Goal: Obtain resource: Download file/media

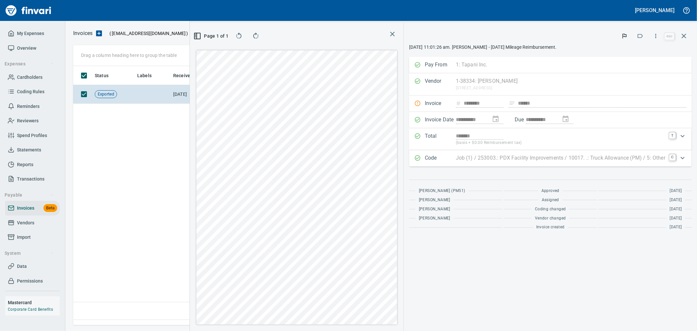
scroll to position [248, 447]
click at [21, 223] on span "Vendors" at bounding box center [25, 223] width 17 height 8
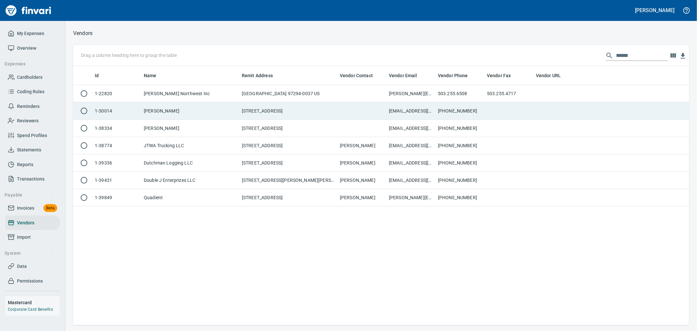
scroll to position [253, 611]
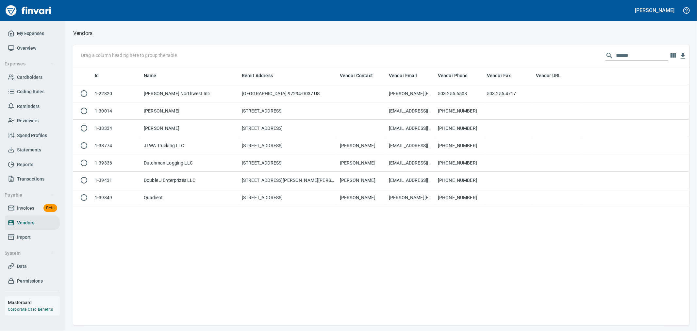
drag, startPoint x: 628, startPoint y: 56, endPoint x: 562, endPoint y: 53, distance: 65.8
click at [562, 53] on div "Drag a column heading here to group the table ******" at bounding box center [381, 55] width 616 height 21
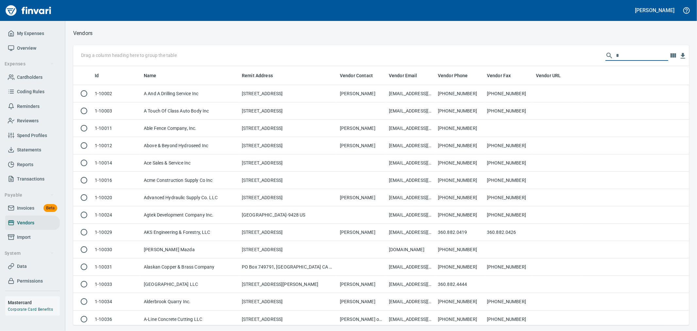
scroll to position [253, 606]
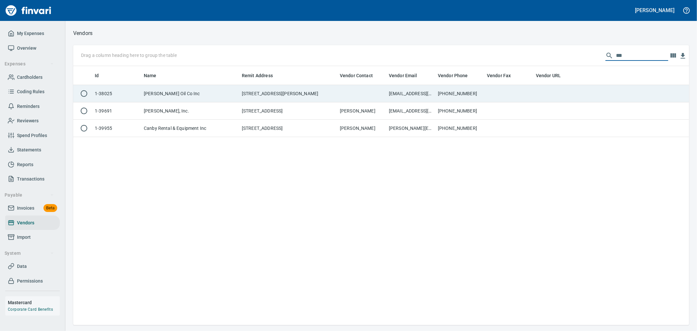
type input "***"
click at [288, 93] on td "[STREET_ADDRESS][PERSON_NAME]" at bounding box center [288, 93] width 98 height 17
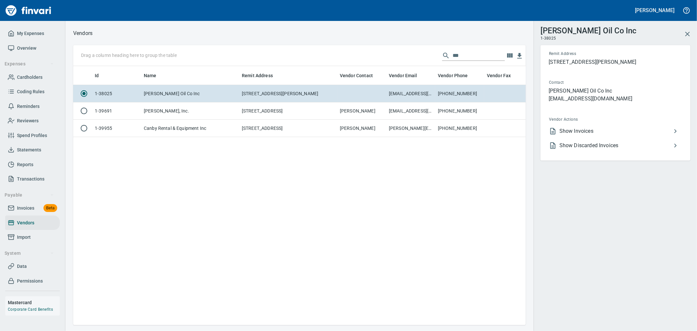
scroll to position [248, 447]
click at [606, 133] on span "Show Invoices" at bounding box center [616, 131] width 112 height 8
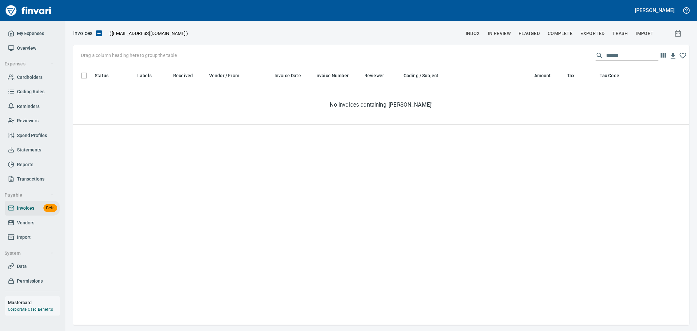
scroll to position [253, 611]
drag, startPoint x: 627, startPoint y: 57, endPoint x: 589, endPoint y: 57, distance: 37.9
click at [596, 57] on div "******" at bounding box center [627, 55] width 63 height 10
paste input "***"
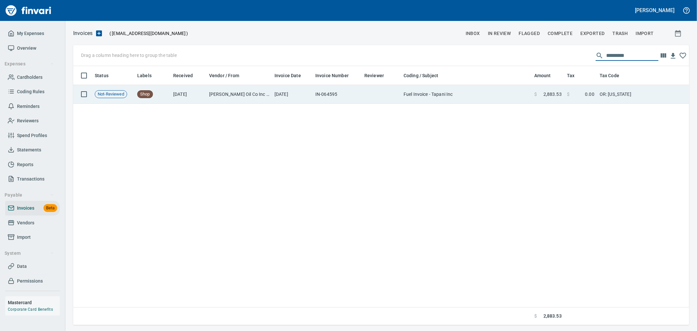
click at [541, 98] on td "$ 2,883.53" at bounding box center [548, 94] width 33 height 19
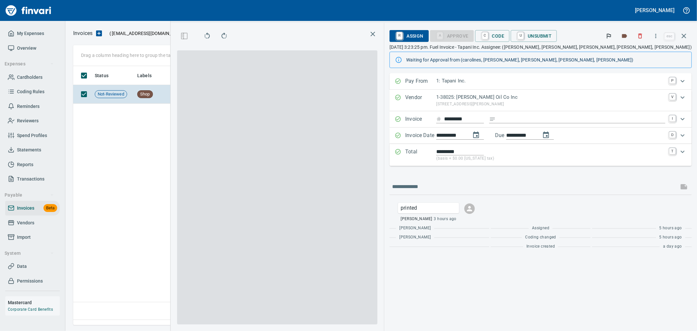
scroll to position [248, 447]
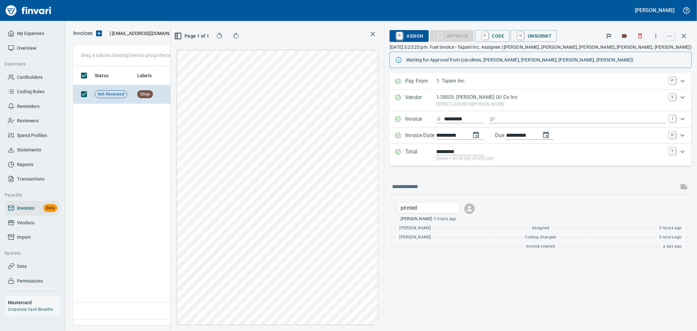
click at [656, 37] on icon "button" at bounding box center [656, 36] width 7 height 7
click at [645, 53] on span "Download" at bounding box center [655, 55] width 63 height 8
click at [643, 34] on icon "button" at bounding box center [640, 36] width 7 height 7
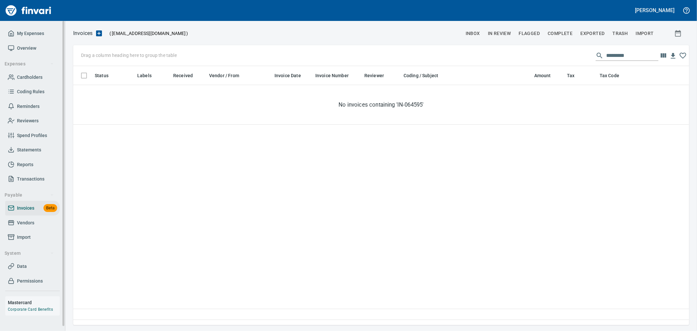
scroll to position [253, 610]
drag, startPoint x: 642, startPoint y: 54, endPoint x: 502, endPoint y: 57, distance: 139.3
click at [502, 57] on div "Drag a column heading here to group the table *********" at bounding box center [381, 55] width 616 height 21
paste input "text"
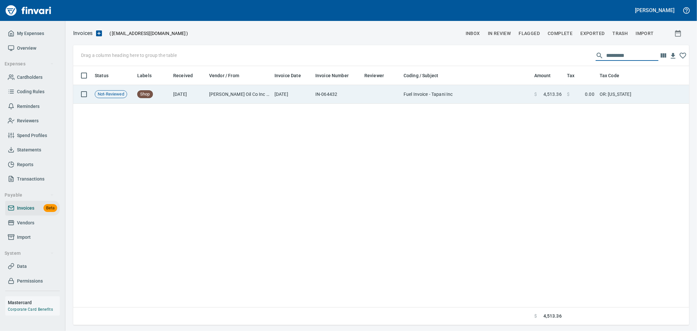
click at [464, 103] on td "Fuel Invoice - Tapani Inc" at bounding box center [466, 94] width 131 height 19
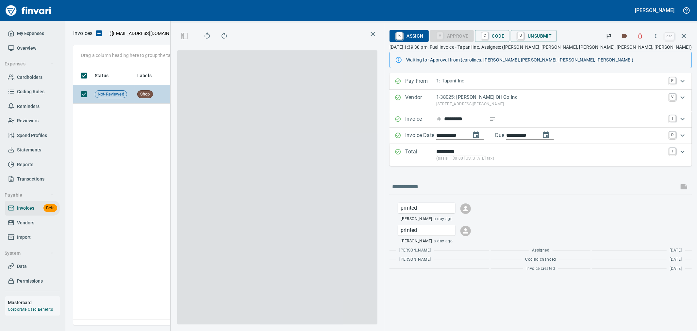
scroll to position [248, 447]
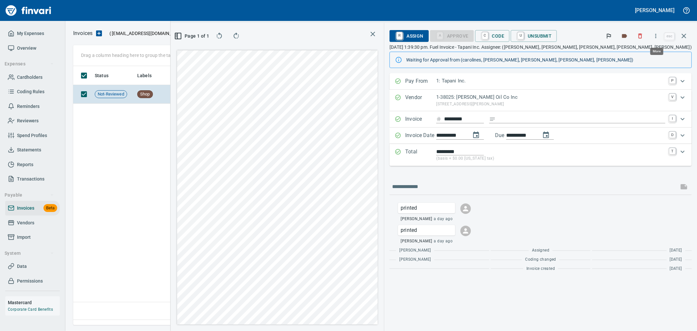
click at [655, 39] on icon "button" at bounding box center [656, 36] width 7 height 7
click at [638, 50] on li "Download" at bounding box center [650, 55] width 84 height 14
click at [640, 30] on button "button" at bounding box center [640, 36] width 14 height 14
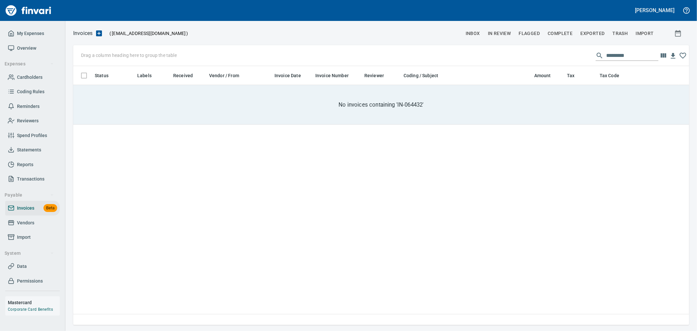
scroll to position [253, 610]
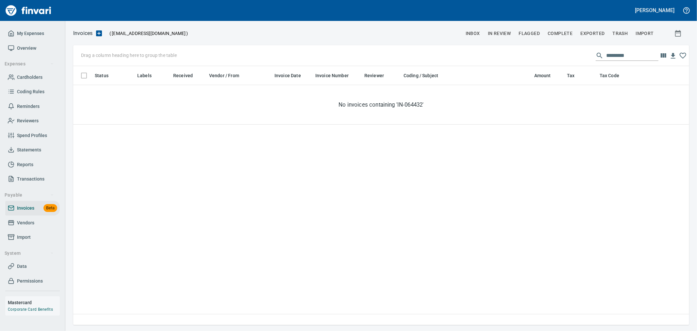
click at [642, 53] on input "*********" at bounding box center [633, 55] width 52 height 10
paste input "text"
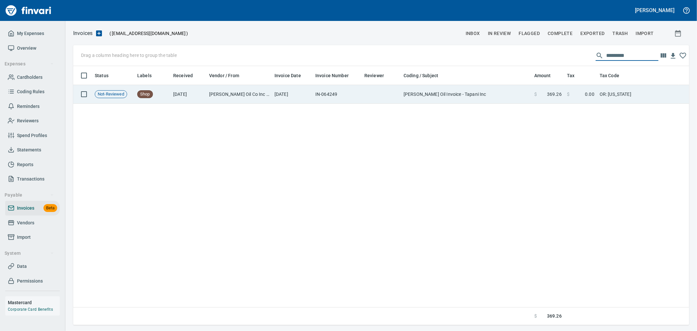
click at [603, 91] on td "OR: [US_STATE]" at bounding box center [638, 94] width 82 height 19
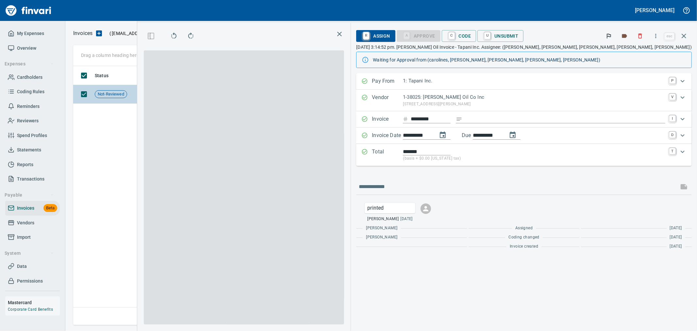
scroll to position [248, 447]
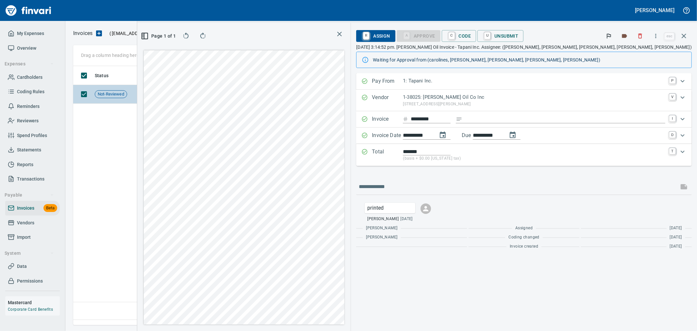
click at [659, 37] on icon "button" at bounding box center [656, 36] width 7 height 7
click at [650, 50] on li "Download" at bounding box center [650, 55] width 84 height 14
click at [642, 39] on icon "button" at bounding box center [640, 36] width 7 height 7
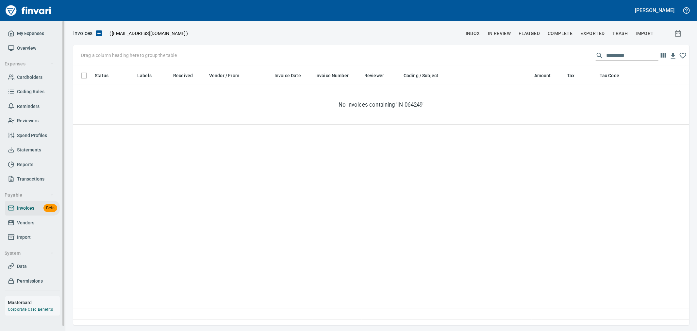
scroll to position [253, 611]
click at [625, 56] on input "*********" at bounding box center [633, 55] width 52 height 10
paste input "text"
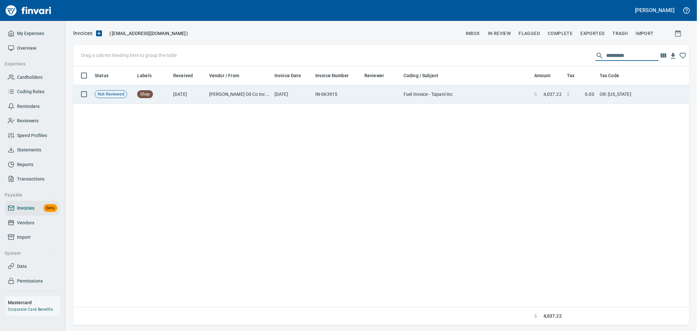
click at [579, 90] on td "$ 0.00" at bounding box center [581, 94] width 33 height 19
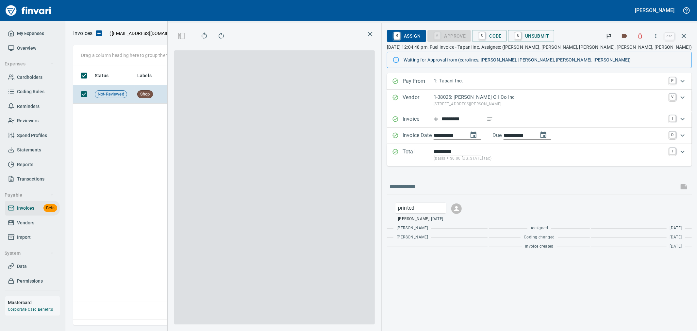
scroll to position [248, 447]
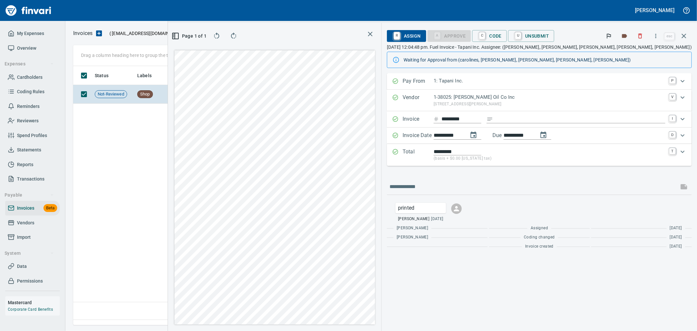
click at [655, 34] on icon "button" at bounding box center [656, 36] width 7 height 7
click at [643, 56] on span "Download" at bounding box center [655, 55] width 63 height 8
click at [640, 38] on icon "button" at bounding box center [640, 36] width 7 height 7
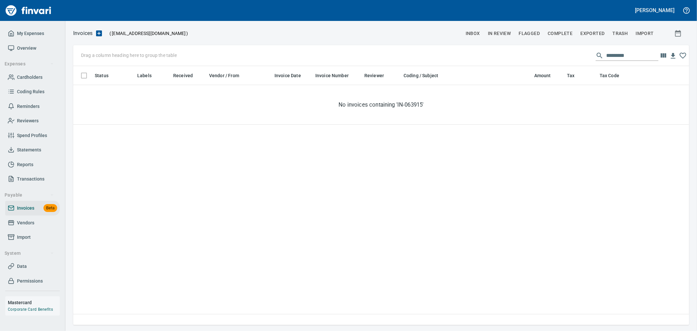
scroll to position [253, 609]
click at [630, 53] on input "*********" at bounding box center [633, 55] width 52 height 10
paste input "text"
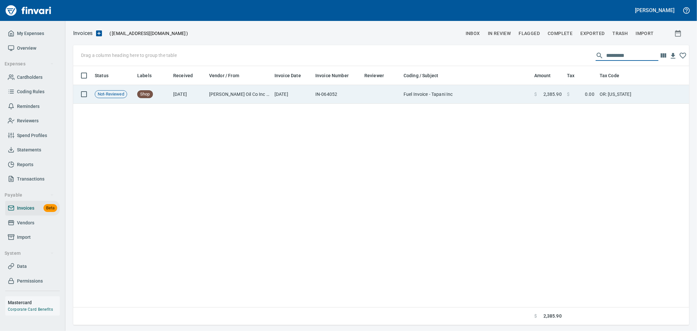
click at [546, 91] on span "2,385.90" at bounding box center [553, 94] width 18 height 7
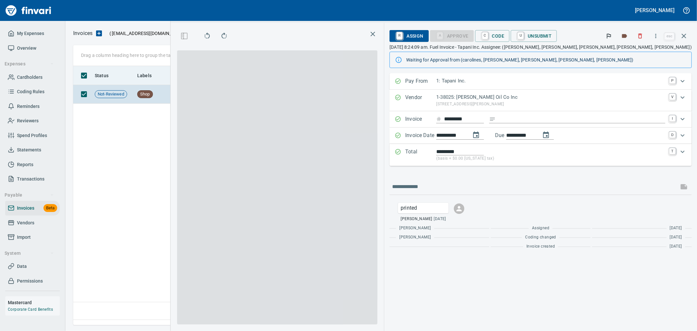
scroll to position [248, 447]
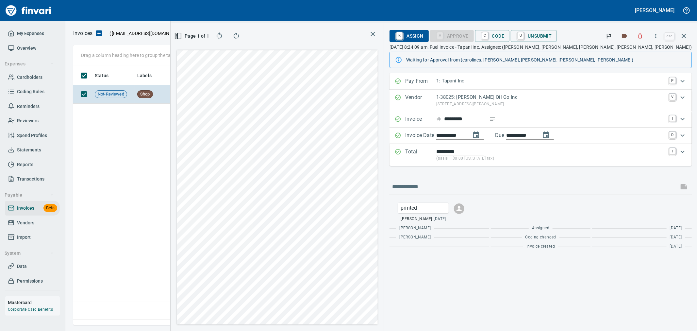
click at [659, 36] on icon "button" at bounding box center [656, 36] width 7 height 7
click at [633, 56] on span "Download" at bounding box center [655, 55] width 63 height 8
click at [642, 36] on icon "button" at bounding box center [640, 36] width 7 height 7
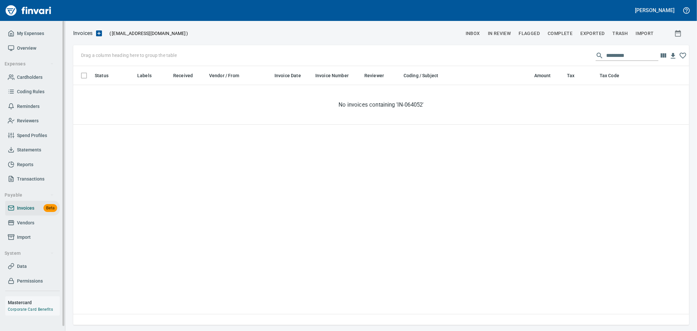
scroll to position [253, 611]
click at [611, 49] on div "Drag a column heading here to group the table *********" at bounding box center [381, 55] width 616 height 21
click at [611, 59] on input "*********" at bounding box center [633, 55] width 52 height 10
paste input "text"
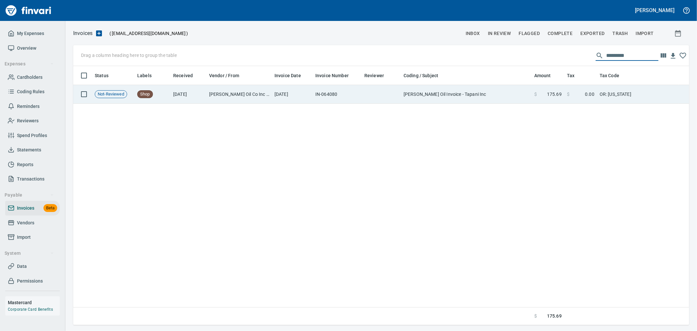
type input "*********"
click at [589, 96] on span "0.00" at bounding box center [589, 94] width 9 height 7
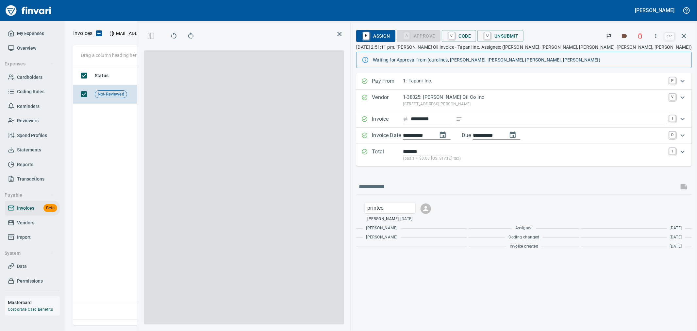
scroll to position [1, 1]
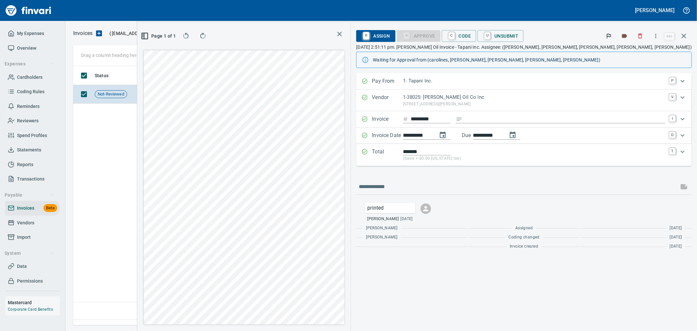
click at [659, 37] on icon "button" at bounding box center [656, 36] width 7 height 7
click at [625, 49] on li "Download" at bounding box center [650, 55] width 84 height 14
click at [645, 37] on button "button" at bounding box center [640, 36] width 14 height 14
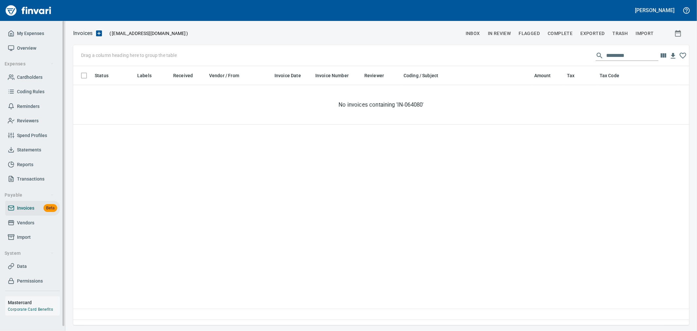
scroll to position [253, 609]
drag, startPoint x: 21, startPoint y: 218, endPoint x: 33, endPoint y: 219, distance: 12.2
click at [21, 219] on span "Vendors" at bounding box center [25, 223] width 17 height 8
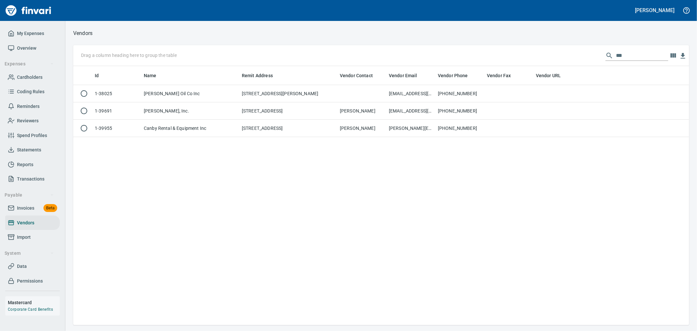
scroll to position [253, 611]
drag, startPoint x: 624, startPoint y: 53, endPoint x: 585, endPoint y: 47, distance: 39.5
click at [587, 47] on div "Drag a column heading here to group the table ***" at bounding box center [381, 55] width 616 height 21
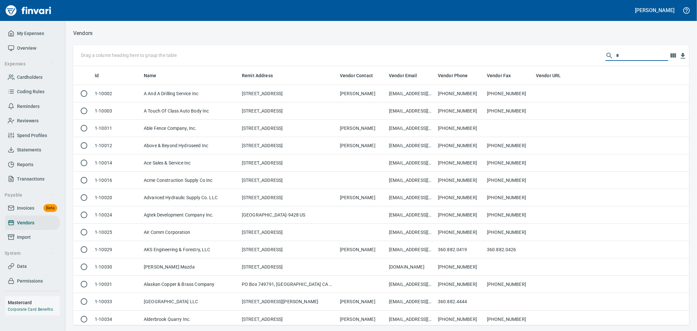
scroll to position [253, 606]
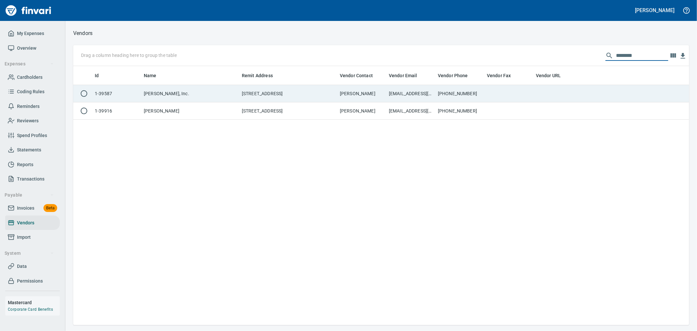
type input "********"
click at [444, 99] on td "[PHONE_NUMBER]" at bounding box center [460, 93] width 49 height 17
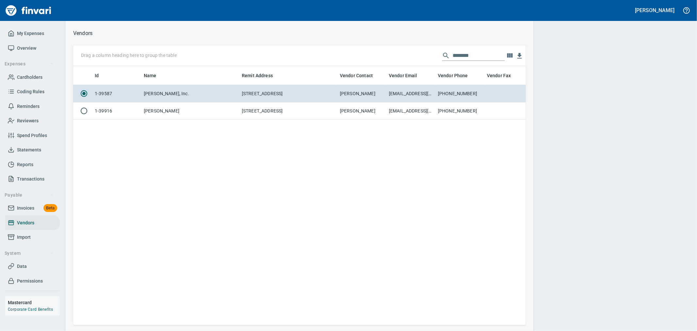
scroll to position [1, 1]
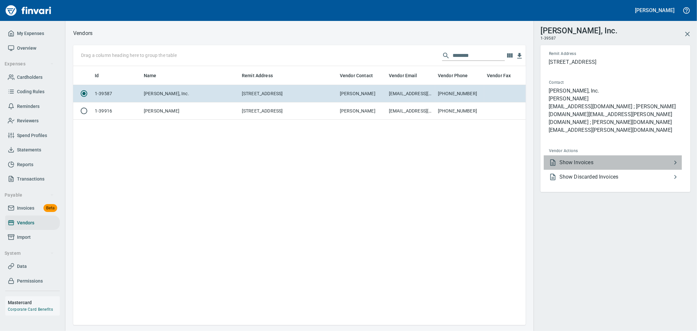
click at [585, 159] on span "Show Invoices" at bounding box center [616, 163] width 112 height 8
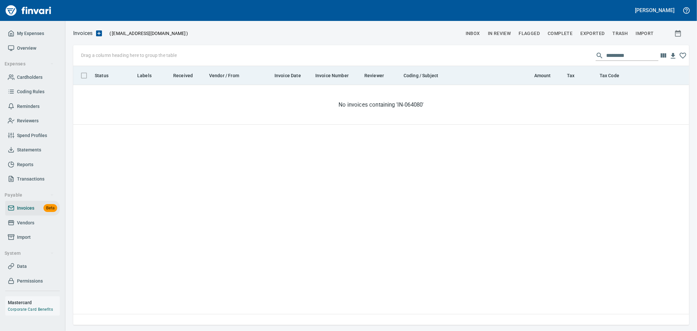
scroll to position [253, 611]
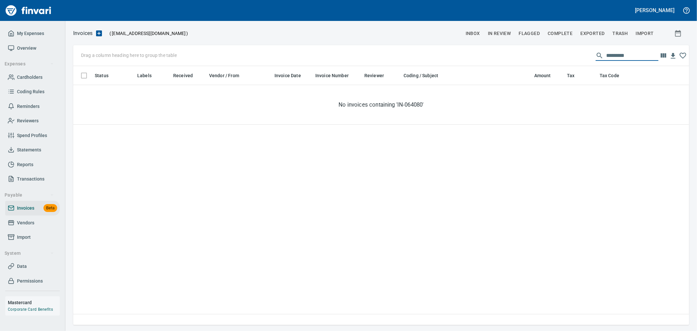
drag, startPoint x: 636, startPoint y: 57, endPoint x: 574, endPoint y: 57, distance: 62.1
click at [577, 57] on div "Drag a column heading here to group the table *********" at bounding box center [381, 55] width 616 height 21
paste input "*"
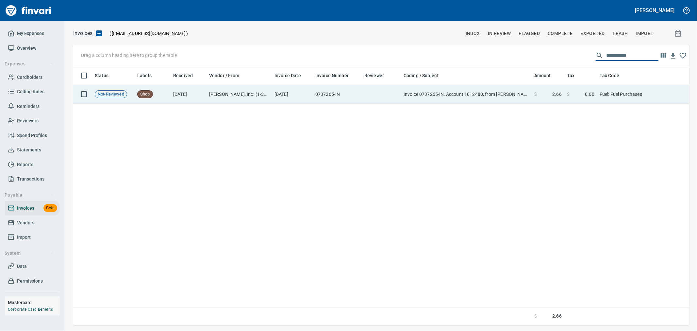
click at [540, 96] on span at bounding box center [544, 94] width 15 height 7
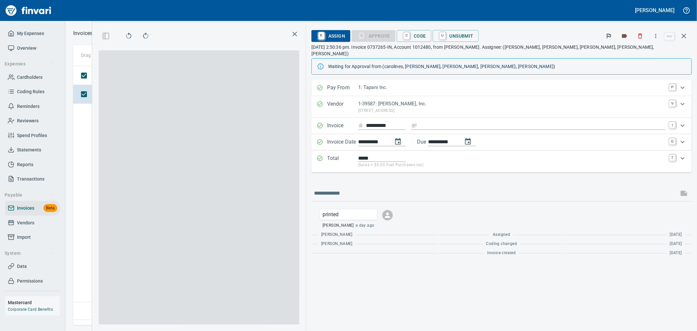
scroll to position [248, 447]
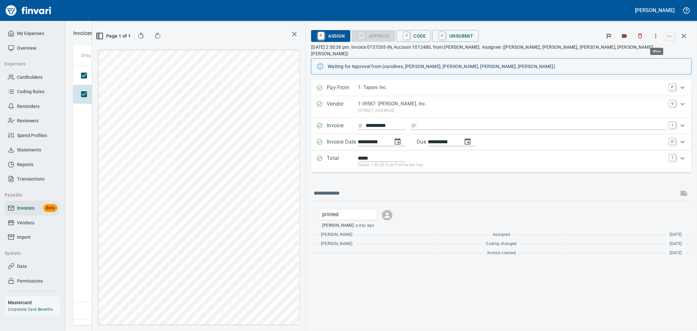
click at [656, 37] on icon "button" at bounding box center [656, 36] width 7 height 7
click at [655, 49] on li "Download" at bounding box center [650, 55] width 84 height 14
click at [641, 33] on icon "button" at bounding box center [640, 36] width 7 height 7
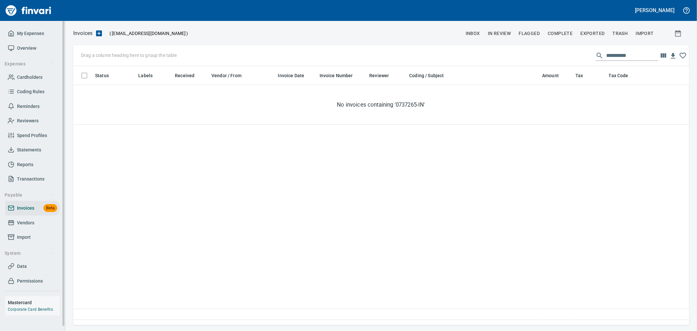
scroll to position [253, 610]
click at [615, 60] on input "**********" at bounding box center [633, 55] width 52 height 10
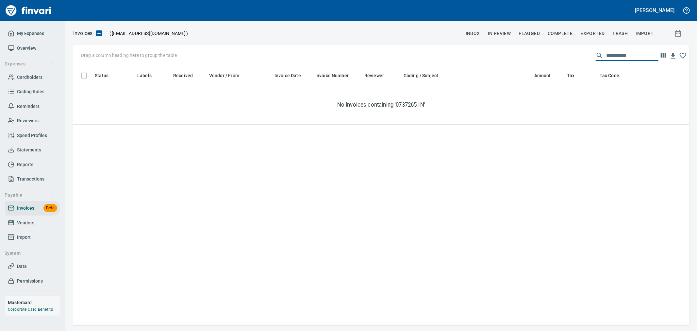
paste input "text"
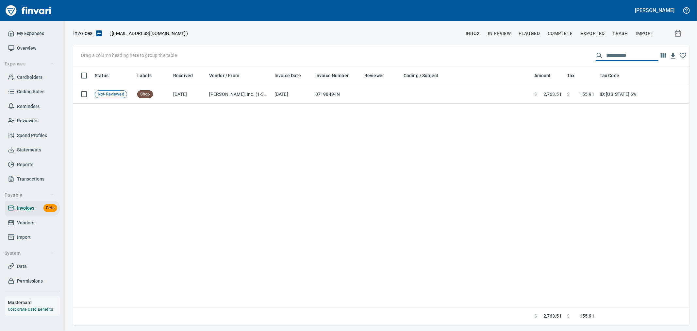
click at [578, 105] on div "Status Labels Received Vendor / From Invoice Date Invoice Number Reviewer Codin…" at bounding box center [381, 195] width 616 height 259
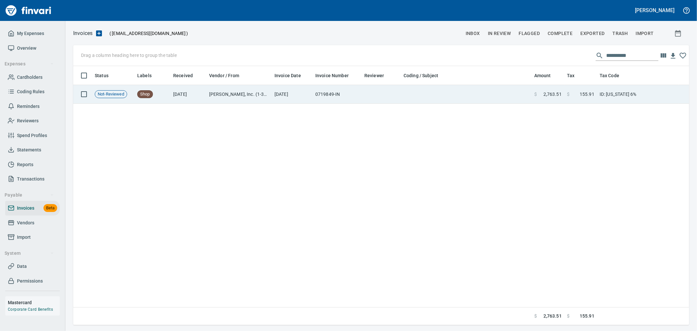
click at [576, 91] on span at bounding box center [575, 94] width 10 height 7
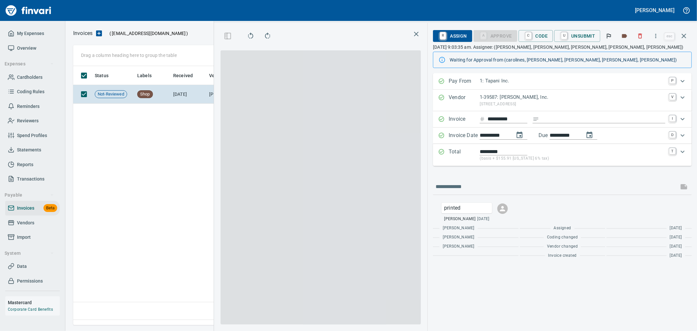
scroll to position [248, 447]
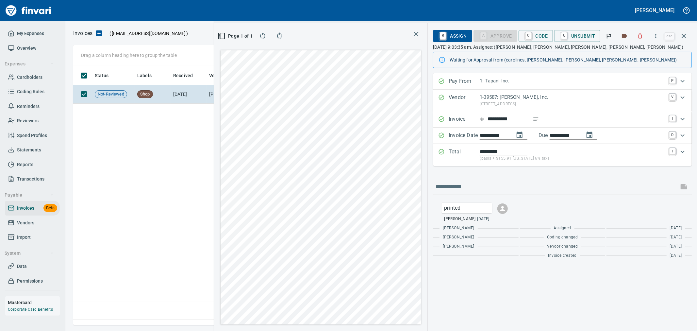
click at [642, 35] on icon "button" at bounding box center [641, 36] width 4 height 5
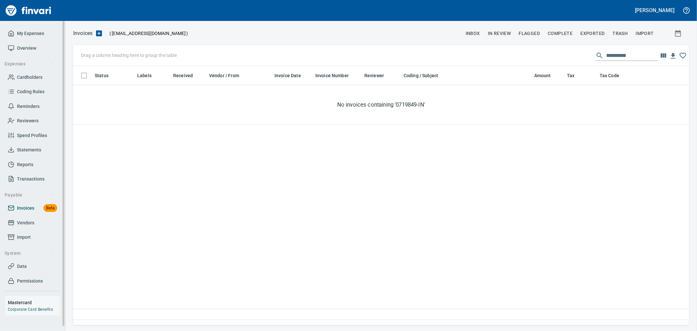
scroll to position [253, 611]
click at [620, 57] on input "**********" at bounding box center [633, 55] width 52 height 10
paste input "text"
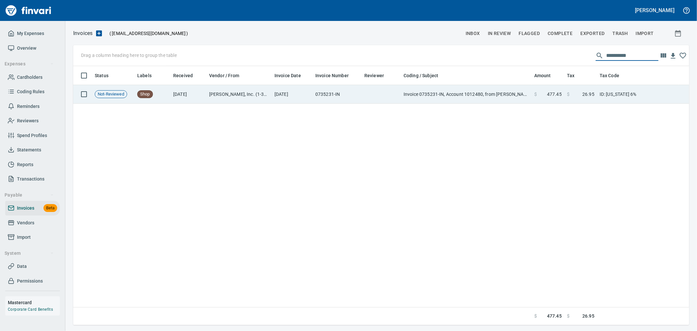
click at [541, 95] on span at bounding box center [542, 94] width 10 height 7
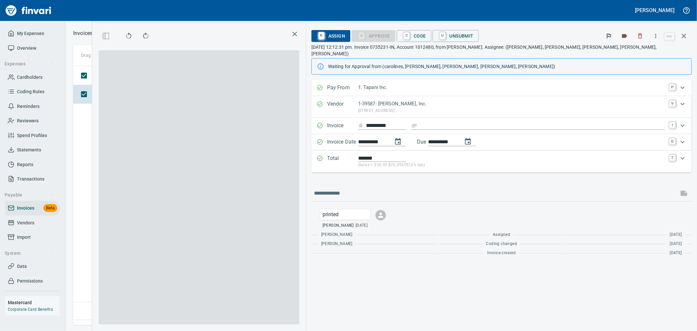
scroll to position [248, 447]
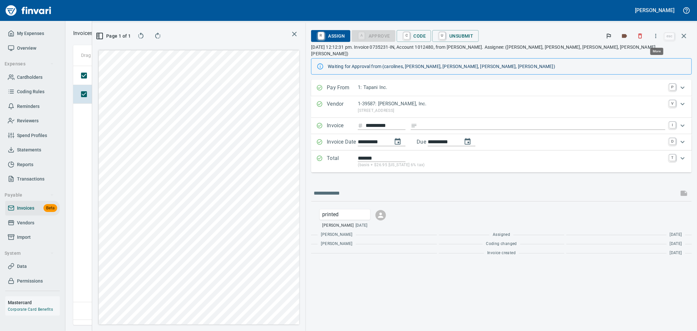
click at [655, 37] on icon "button" at bounding box center [656, 36] width 7 height 7
click at [649, 53] on span "Download" at bounding box center [655, 55] width 63 height 8
click at [641, 38] on icon "button" at bounding box center [640, 36] width 7 height 7
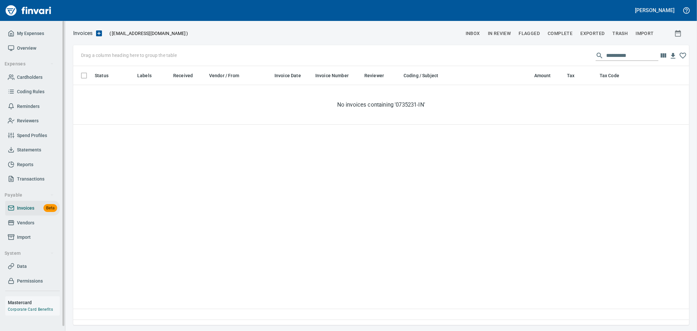
scroll to position [253, 611]
click at [624, 51] on input "**********" at bounding box center [633, 55] width 52 height 10
paste input "text"
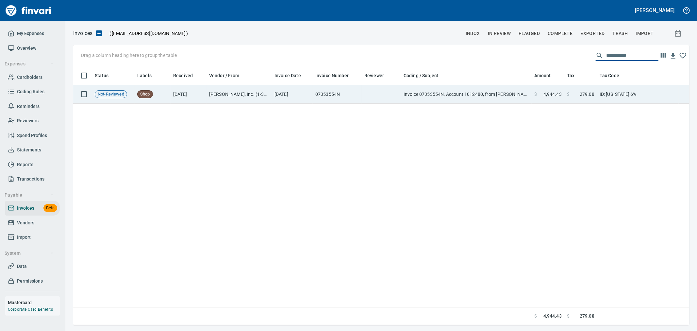
click at [560, 96] on span "4,944.43" at bounding box center [553, 94] width 18 height 7
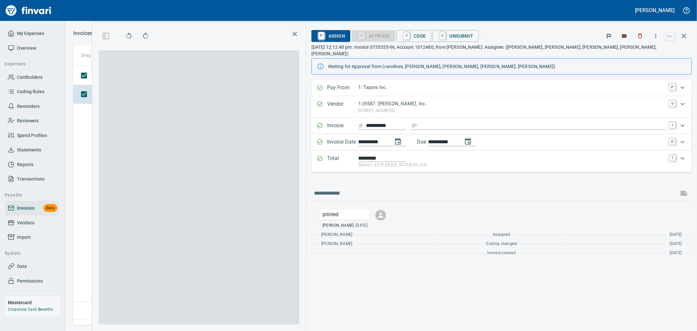
scroll to position [248, 447]
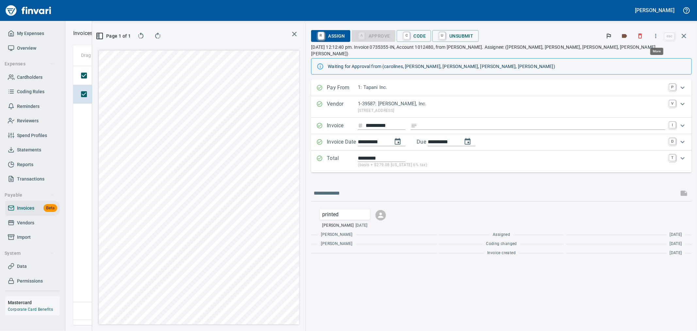
click at [659, 38] on icon "button" at bounding box center [656, 36] width 7 height 7
click at [633, 52] on span "Download" at bounding box center [655, 55] width 63 height 8
click at [646, 40] on button "button" at bounding box center [640, 36] width 14 height 14
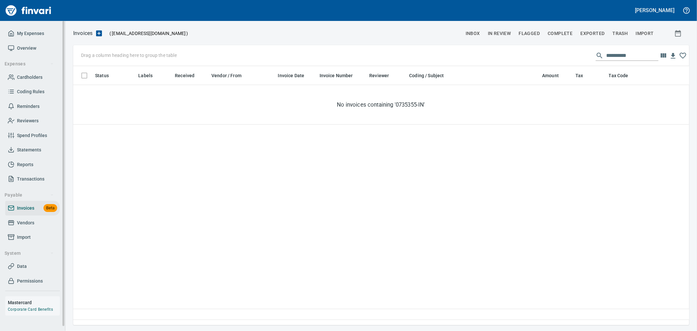
scroll to position [253, 611]
click at [635, 59] on input "**********" at bounding box center [633, 55] width 52 height 10
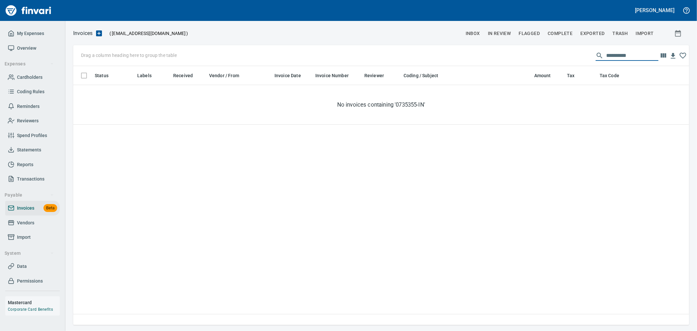
paste input "text"
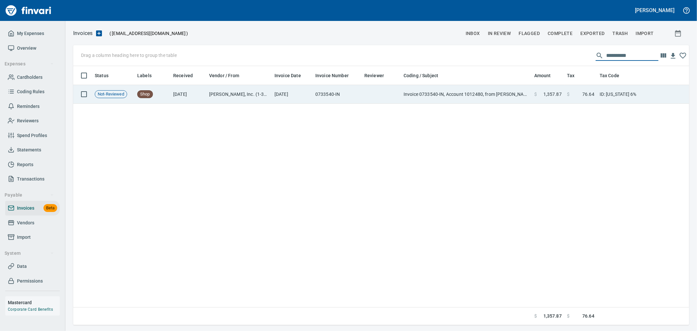
type input "**********"
click at [591, 98] on td "$ 76.64" at bounding box center [581, 94] width 33 height 19
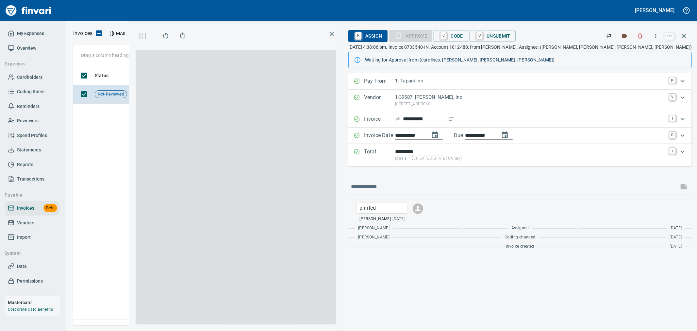
scroll to position [248, 447]
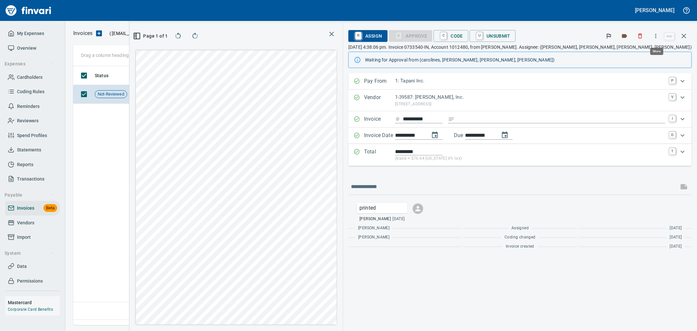
click at [655, 35] on icon "button" at bounding box center [656, 36] width 7 height 7
click at [641, 56] on span "Download" at bounding box center [655, 55] width 63 height 8
click at [642, 38] on icon "button" at bounding box center [640, 36] width 7 height 7
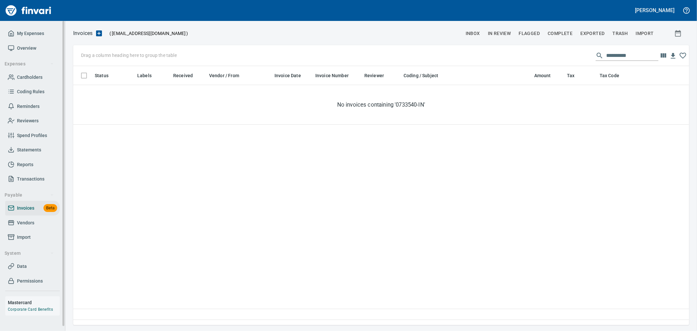
scroll to position [253, 610]
click at [37, 221] on span "Vendors" at bounding box center [32, 223] width 49 height 8
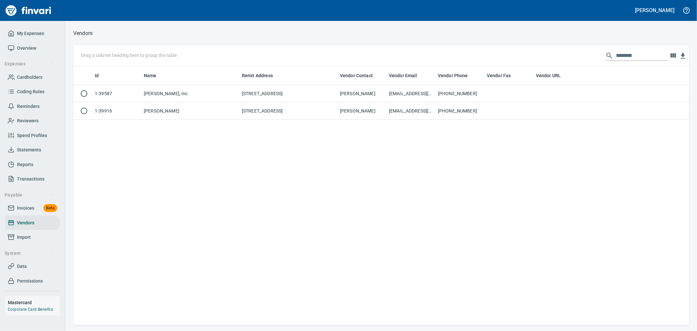
scroll to position [253, 611]
drag, startPoint x: 635, startPoint y: 51, endPoint x: 547, endPoint y: 58, distance: 88.5
click at [547, 58] on div "Drag a column heading here to group the table ********" at bounding box center [381, 55] width 616 height 21
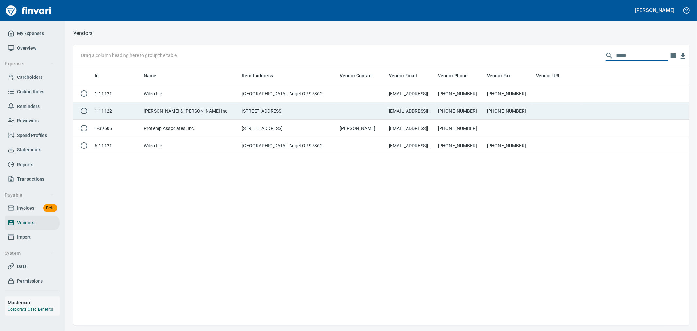
type input "*****"
click at [364, 105] on td at bounding box center [361, 110] width 49 height 17
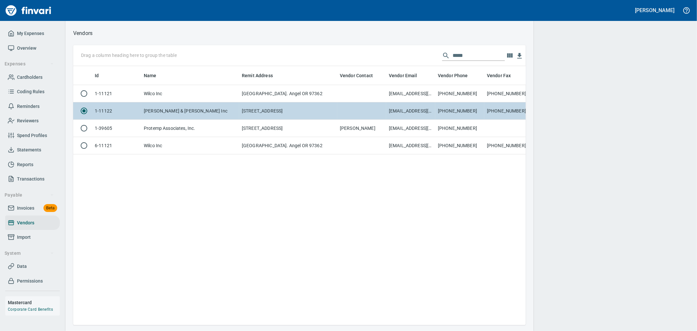
scroll to position [248, 447]
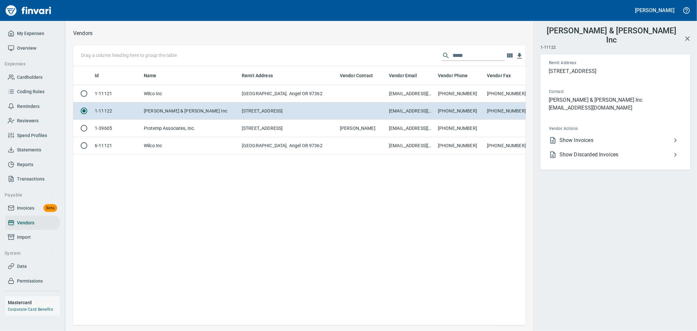
click at [589, 136] on span "Show Invoices" at bounding box center [616, 140] width 112 height 8
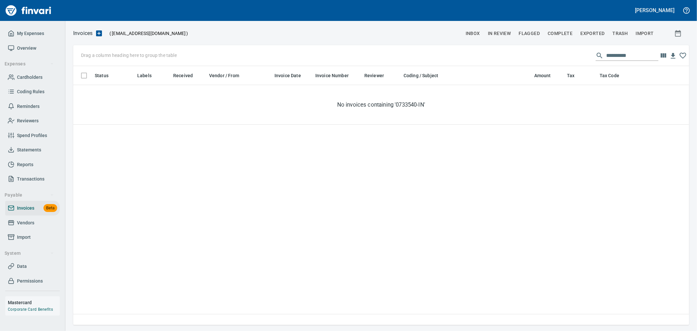
scroll to position [253, 611]
click at [642, 57] on input "**********" at bounding box center [633, 55] width 52 height 10
paste input "text"
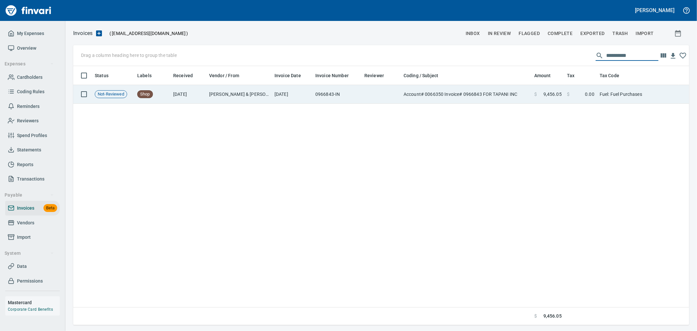
click at [319, 101] on td "0966843-IN" at bounding box center [337, 94] width 49 height 19
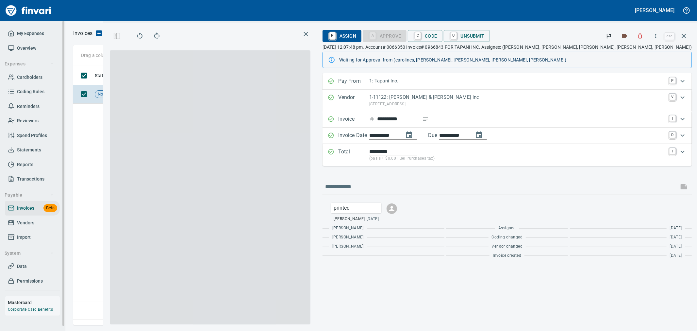
scroll to position [248, 447]
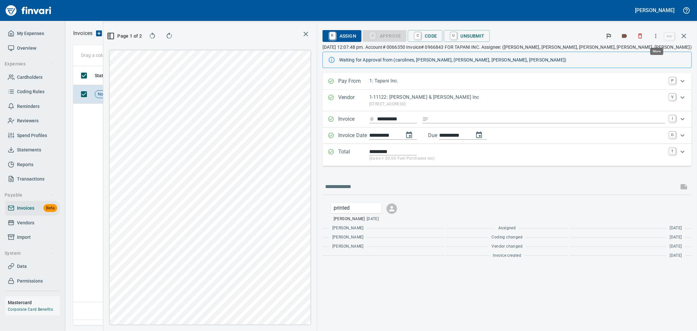
click at [661, 33] on button "button" at bounding box center [656, 36] width 14 height 14
click at [639, 56] on span "Download" at bounding box center [655, 55] width 63 height 8
click at [645, 44] on p "[DATE] 12:07:48 pm. Account# 0066350 Invoice# 0966843 FOR TAPANI INC. Assignee:…" at bounding box center [507, 47] width 369 height 7
click at [642, 38] on icon "button" at bounding box center [641, 36] width 4 height 5
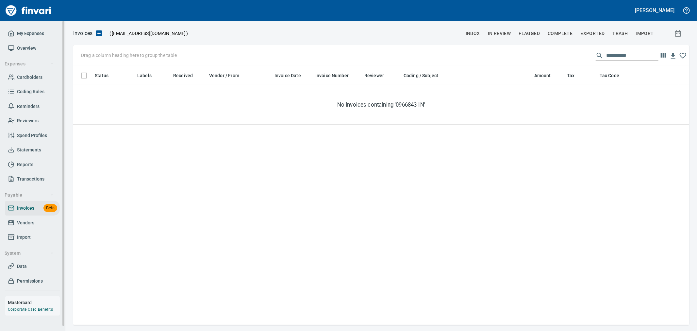
scroll to position [253, 611]
click at [621, 53] on input "**********" at bounding box center [633, 55] width 52 height 10
click at [607, 57] on input "**********" at bounding box center [633, 55] width 52 height 10
click at [645, 54] on input "**********" at bounding box center [633, 55] width 52 height 10
click at [622, 54] on input "**********" at bounding box center [633, 55] width 52 height 10
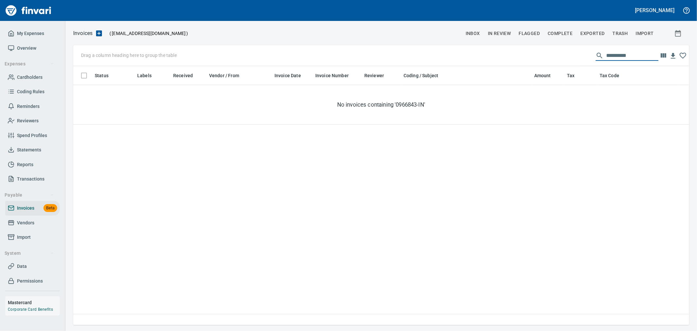
paste input "text"
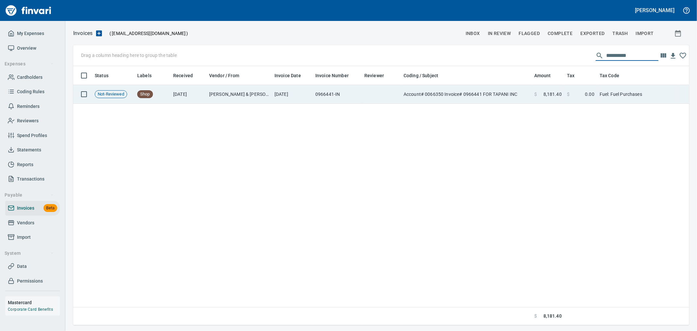
type input "**********"
click at [595, 98] on td "$ 0.00" at bounding box center [581, 94] width 33 height 19
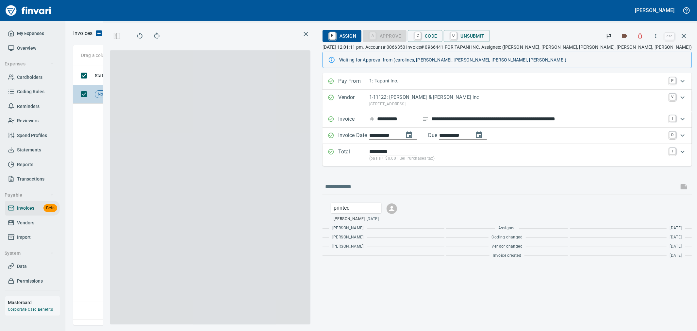
scroll to position [248, 447]
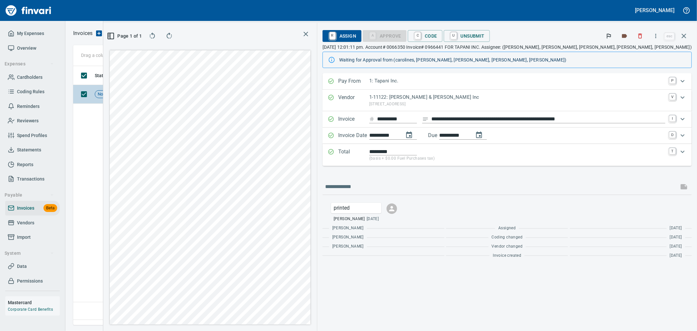
click at [658, 38] on icon "button" at bounding box center [656, 36] width 7 height 7
click at [639, 51] on span "Download" at bounding box center [655, 55] width 63 height 8
click at [643, 37] on icon "button" at bounding box center [640, 36] width 7 height 7
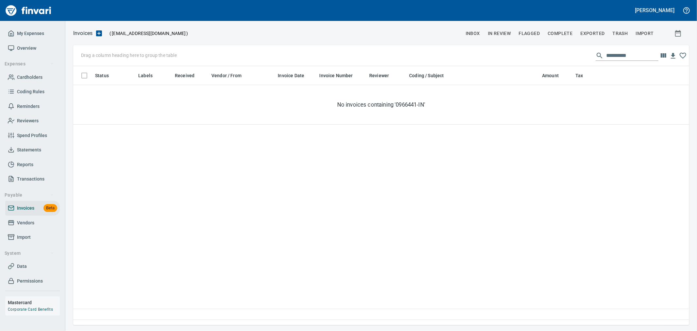
scroll to position [253, 610]
click at [26, 226] on span "Vendors" at bounding box center [25, 223] width 17 height 8
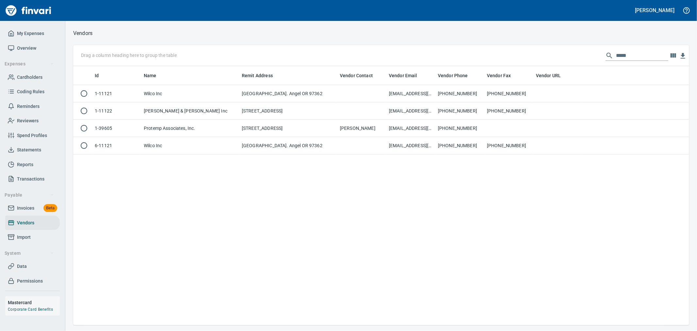
scroll to position [253, 611]
drag, startPoint x: 634, startPoint y: 54, endPoint x: 507, endPoint y: 57, distance: 127.6
click at [507, 57] on div "Drag a column heading here to group the table *****" at bounding box center [381, 55] width 616 height 21
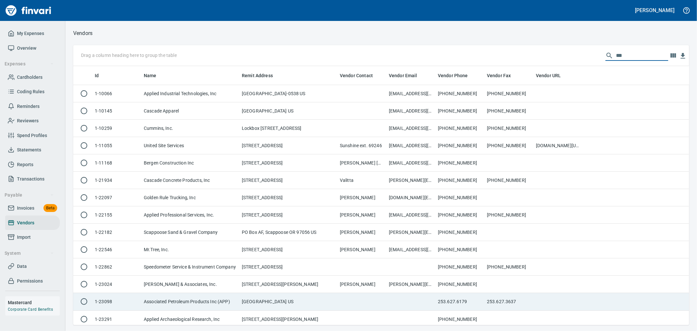
type input "***"
click at [332, 301] on td "[GEOGRAPHIC_DATA] US" at bounding box center [288, 301] width 98 height 17
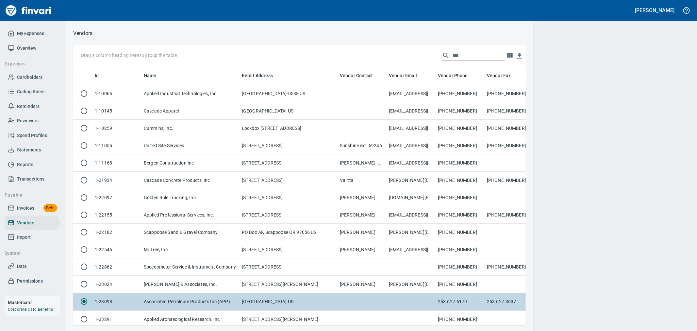
scroll to position [248, 442]
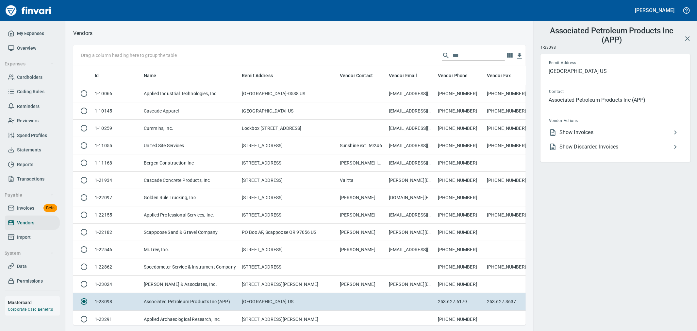
click at [577, 127] on li "Show Invoices" at bounding box center [613, 132] width 138 height 14
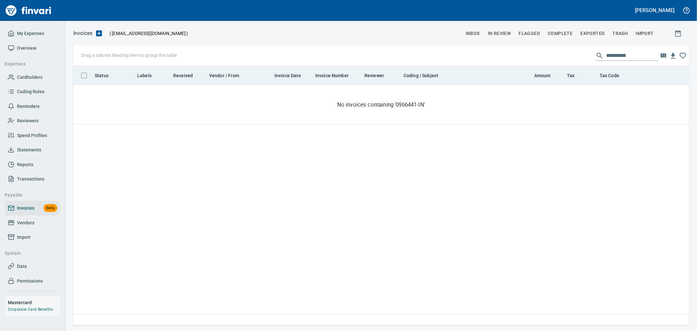
scroll to position [253, 611]
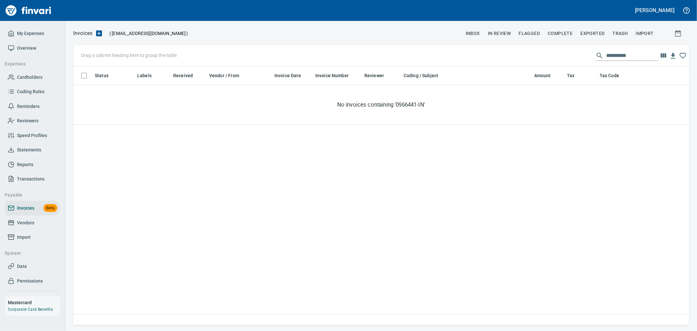
click at [628, 59] on input "**********" at bounding box center [633, 55] width 52 height 10
paste input "text"
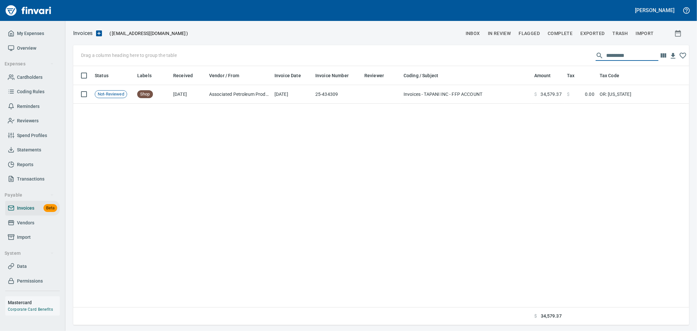
type input "*********"
click at [569, 105] on div "Status Labels Received Vendor / From Invoice Date Invoice Number Reviewer Codin…" at bounding box center [381, 195] width 616 height 259
click at [535, 104] on div "Status Labels Received Vendor / From Invoice Date Invoice Number Reviewer Codin…" at bounding box center [381, 195] width 616 height 259
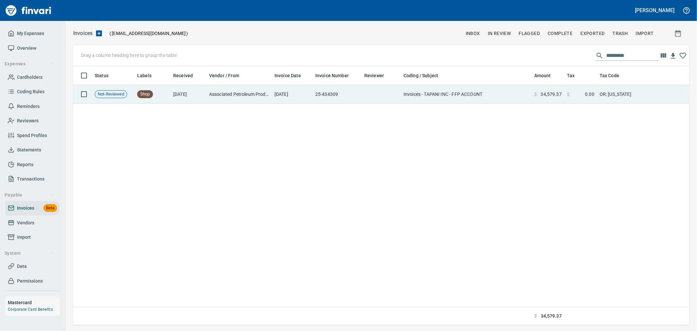
click at [538, 95] on span at bounding box center [539, 94] width 4 height 7
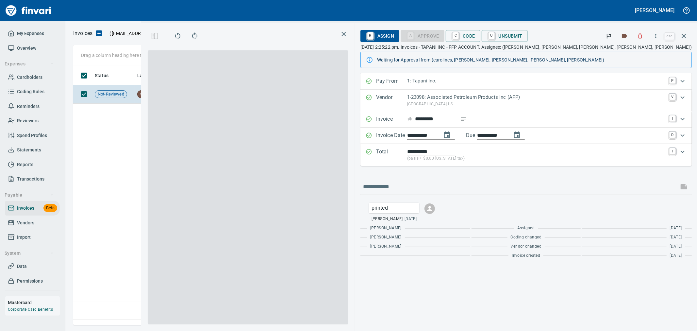
scroll to position [248, 447]
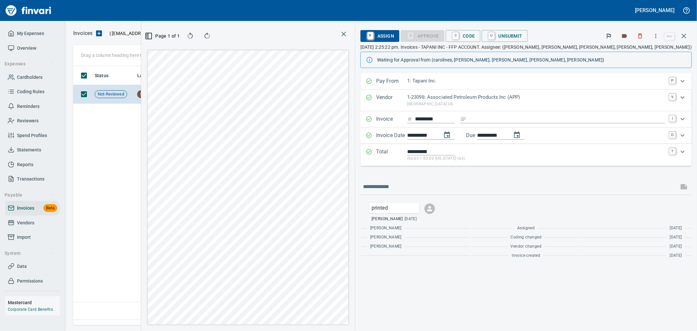
click at [659, 36] on icon "button" at bounding box center [656, 36] width 7 height 7
click at [648, 53] on span "Download" at bounding box center [655, 55] width 63 height 8
click at [639, 38] on icon "button" at bounding box center [640, 36] width 7 height 7
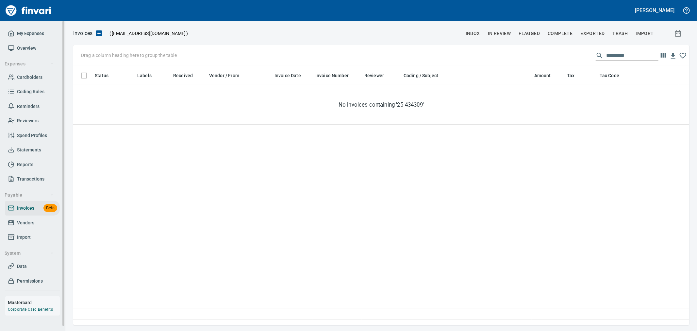
scroll to position [253, 611]
click at [24, 222] on span "Vendors" at bounding box center [25, 223] width 17 height 8
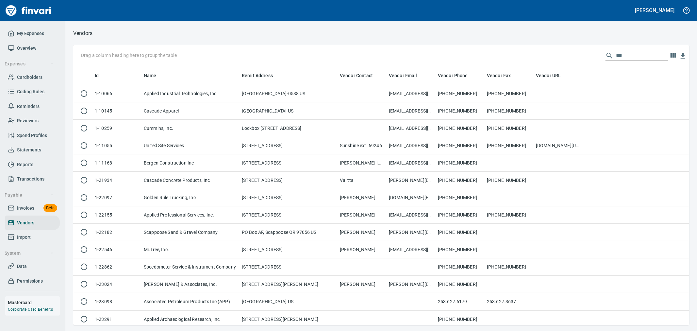
scroll to position [253, 606]
drag, startPoint x: 543, startPoint y: 51, endPoint x: 512, endPoint y: 52, distance: 30.8
click at [512, 52] on div "Drag a column heading here to group the table ***" at bounding box center [381, 55] width 616 height 21
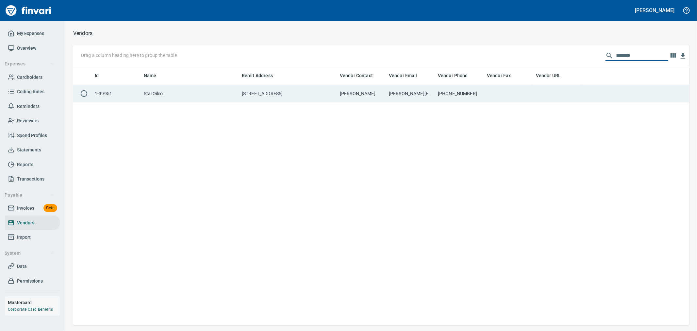
type input "*******"
click at [440, 93] on td "[PHONE_NUMBER]" at bounding box center [460, 93] width 49 height 17
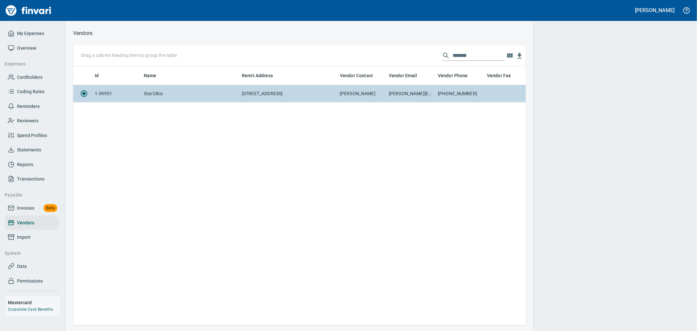
scroll to position [248, 447]
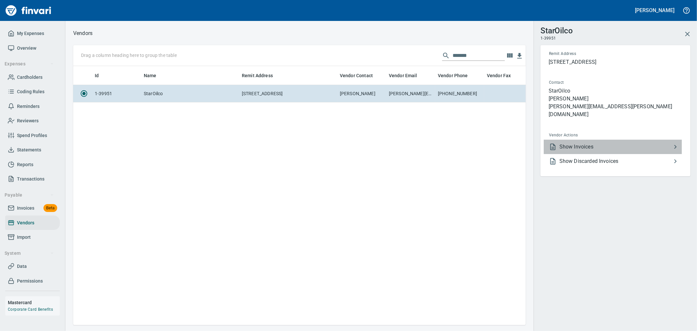
click at [620, 143] on span "Show Invoices" at bounding box center [616, 147] width 112 height 8
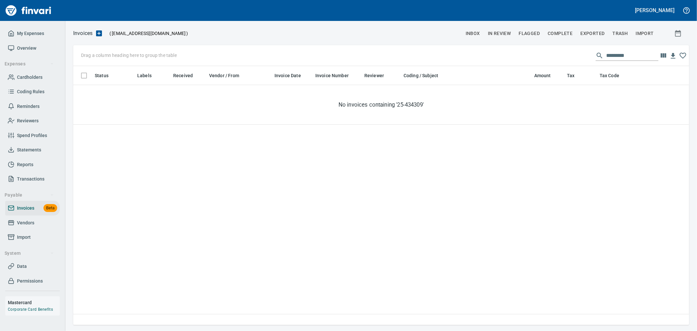
scroll to position [253, 611]
click at [627, 58] on input "*********" at bounding box center [633, 55] width 52 height 10
paste input "*"
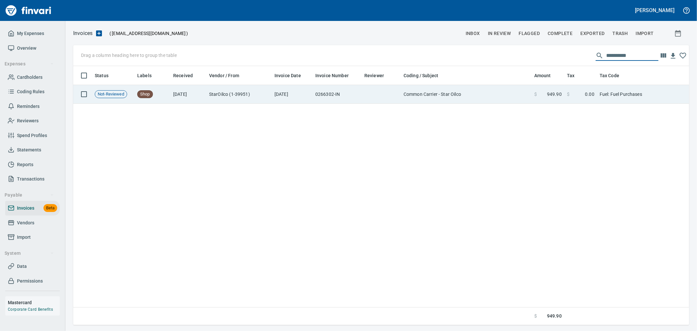
click at [600, 99] on td "Fuel: Fuel Purchases" at bounding box center [638, 94] width 82 height 19
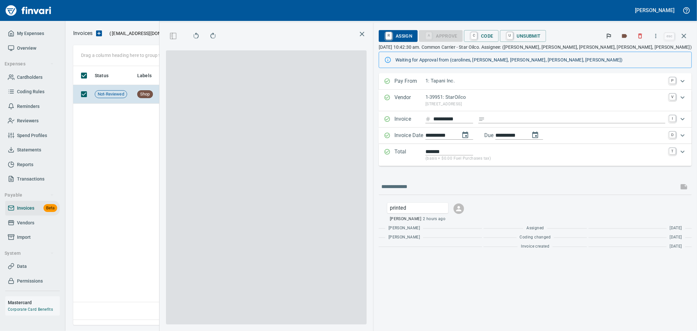
scroll to position [1, 1]
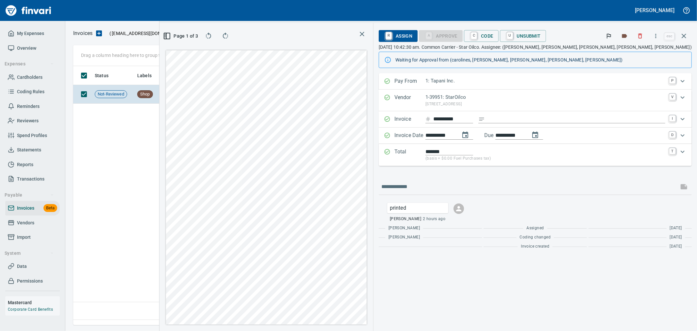
click at [657, 37] on icon "button" at bounding box center [656, 36] width 1 height 4
click at [638, 51] on span "Download" at bounding box center [655, 55] width 63 height 8
click at [646, 38] on button "button" at bounding box center [640, 36] width 14 height 14
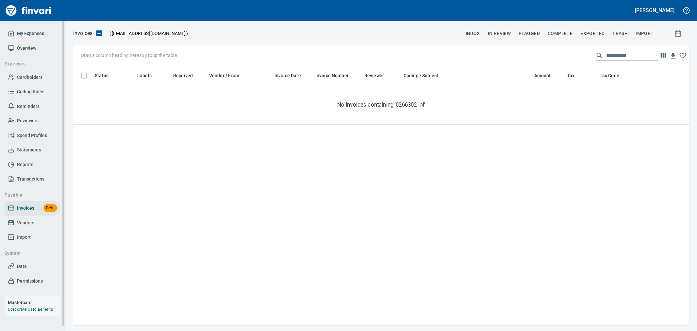
scroll to position [1, 1]
click at [637, 58] on input "**********" at bounding box center [633, 55] width 52 height 10
paste input "text"
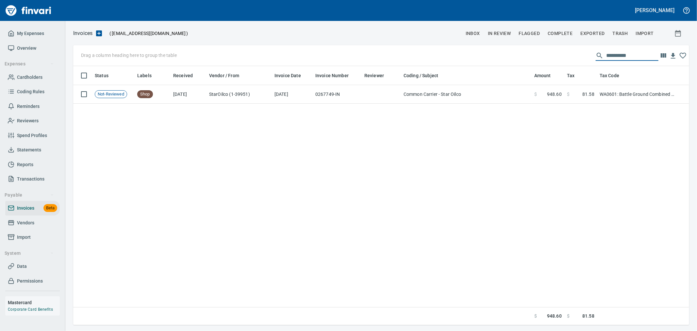
type input "**********"
click at [619, 110] on div "Status Labels Received Vendor / From Invoice Date Invoice Number Reviewer Codin…" at bounding box center [381, 195] width 616 height 259
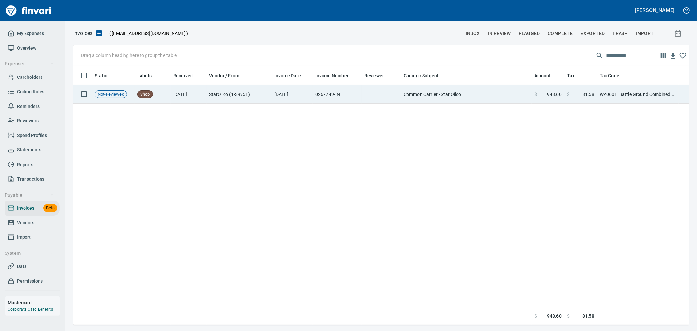
click at [619, 102] on td "WA0601: Battle Ground Combined 8.6%" at bounding box center [638, 94] width 82 height 19
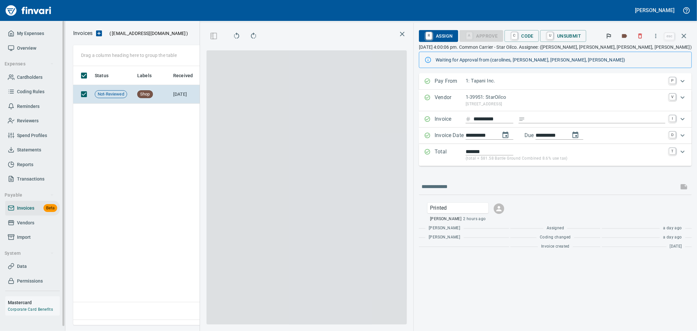
scroll to position [248, 447]
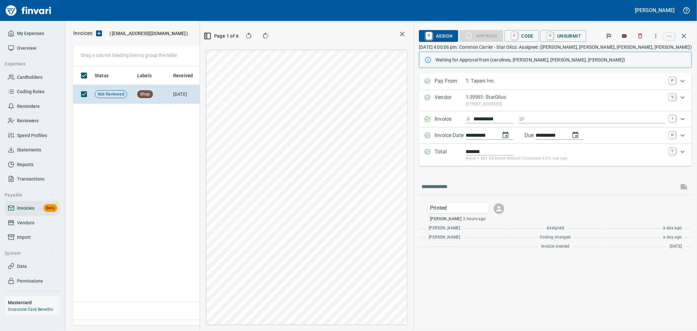
click at [656, 34] on icon "button" at bounding box center [656, 36] width 7 height 7
click at [642, 53] on span "Download" at bounding box center [655, 55] width 63 height 8
click at [645, 33] on button "button" at bounding box center [640, 36] width 14 height 14
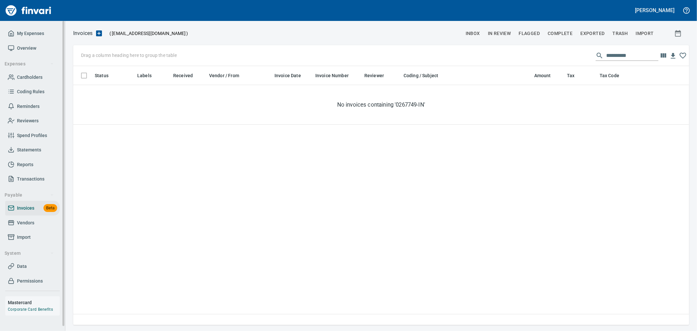
scroll to position [253, 611]
click at [632, 59] on input "**********" at bounding box center [633, 55] width 52 height 10
paste input "text"
click at [620, 56] on input "**********" at bounding box center [633, 55] width 52 height 10
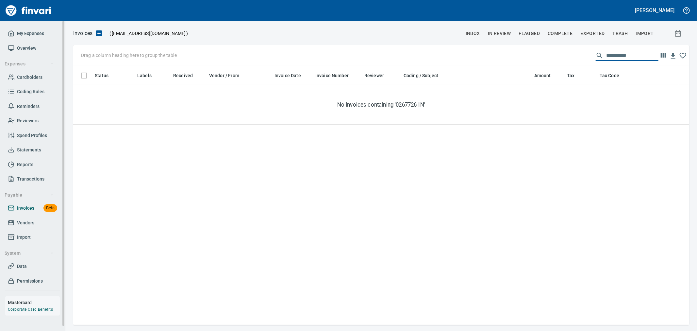
type input "**********"
